Goal: Transaction & Acquisition: Book appointment/travel/reservation

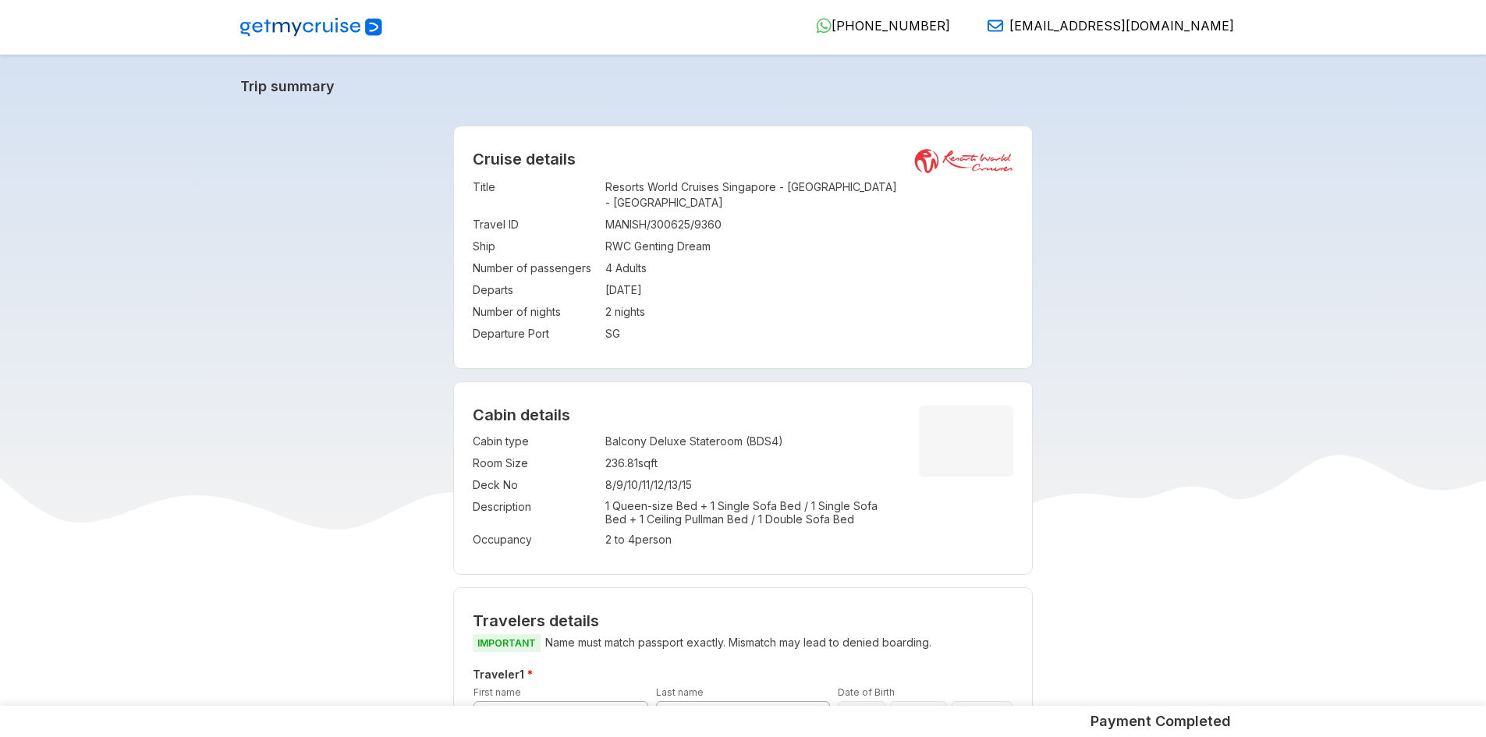
scroll to position [31, 0]
